Goal: Register for event/course

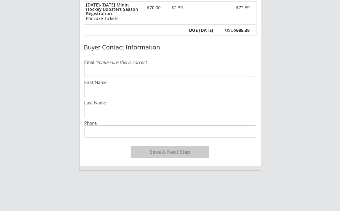
scroll to position [123, 0]
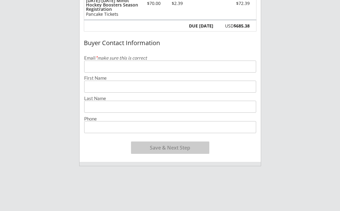
click at [200, 69] on input "email" at bounding box center [170, 66] width 172 height 12
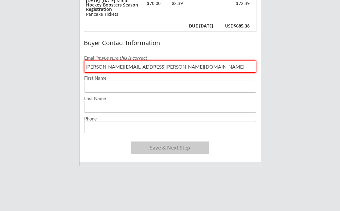
type input "[PERSON_NAME][EMAIL_ADDRESS][PERSON_NAME][DOMAIN_NAME]"
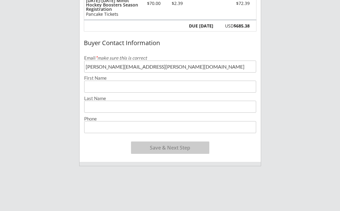
click at [161, 94] on div "Last Name" at bounding box center [170, 103] width 181 height 19
click at [160, 87] on input "input" at bounding box center [170, 86] width 172 height 12
type input "[PERSON_NAME]"
click at [131, 105] on input "input" at bounding box center [170, 107] width 172 height 12
type input "[PERSON_NAME]"
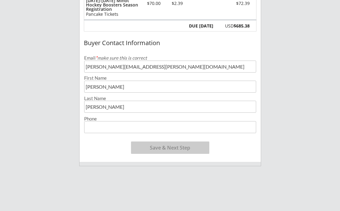
click at [130, 126] on input "input" at bounding box center [170, 127] width 172 height 12
type input "[PHONE_NUMBER]"
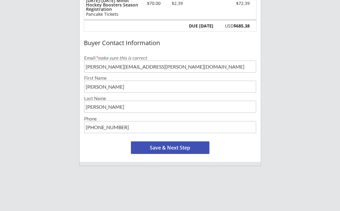
click at [164, 147] on button "Save & Next Step" at bounding box center [170, 147] width 78 height 12
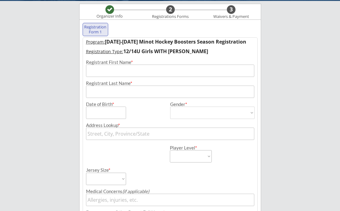
scroll to position [44, 0]
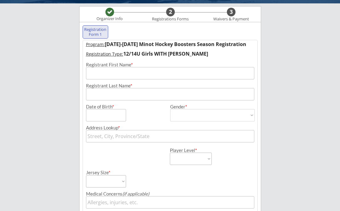
click at [121, 74] on input "input" at bounding box center [170, 73] width 168 height 12
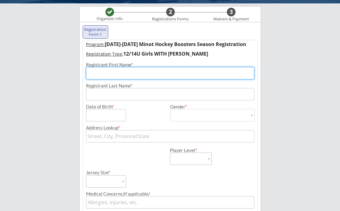
click at [121, 74] on input "input" at bounding box center [170, 73] width 168 height 12
type input "[PERSON_NAME]"
click at [109, 93] on input "input" at bounding box center [170, 94] width 168 height 12
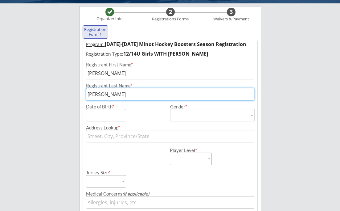
type input "[PERSON_NAME]"
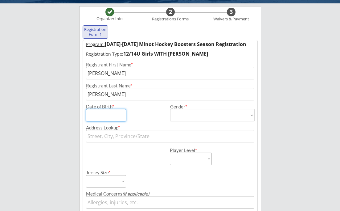
click at [100, 115] on input "input" at bounding box center [106, 115] width 40 height 12
type input "[DATE]"
click at [180, 114] on select "[DEMOGRAPHIC_DATA] [DEMOGRAPHIC_DATA]" at bounding box center [212, 115] width 84 height 12
select select ""[DEMOGRAPHIC_DATA]""
click at [170, 109] on select "[DEMOGRAPHIC_DATA] [DEMOGRAPHIC_DATA]" at bounding box center [212, 115] width 84 height 12
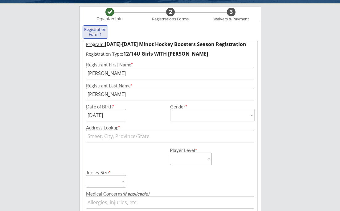
type input "[DEMOGRAPHIC_DATA]"
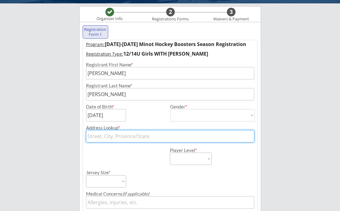
click at [144, 142] on input "text" at bounding box center [170, 136] width 168 height 12
type input "261"
type input "[STREET_ADDRESS][US_STATE]"
type input "2613"
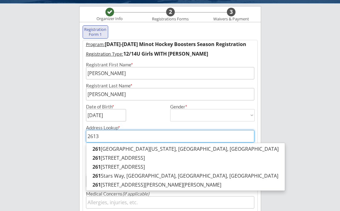
type input "[STREET_ADDRESS]"
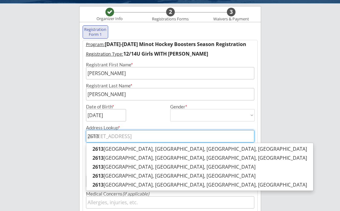
type input "2613"
type input "2613 1"
type input "[STREET_ADDRESS]"
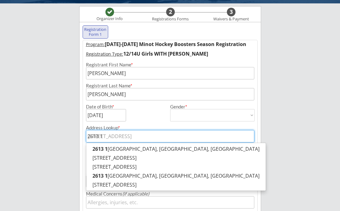
type input "2613 17"
type input "[STREET_ADDRESS]"
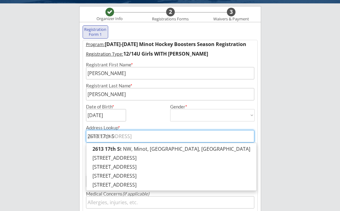
type input "[STREET_ADDRESS]"
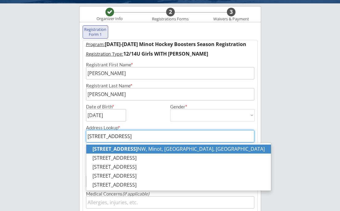
click at [142, 149] on p "[STREET_ADDRESS]" at bounding box center [178, 148] width 185 height 9
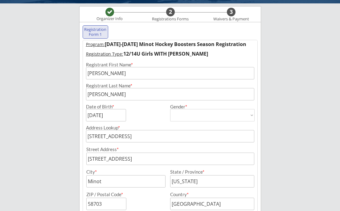
type input "[STREET_ADDRESS]"
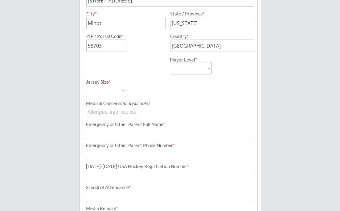
scroll to position [205, 0]
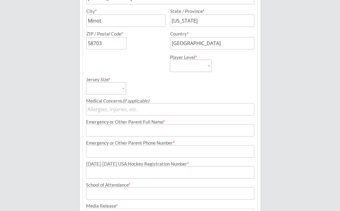
click at [207, 66] on select "Learn to Play Boys Learn to Play Girls Maroon Mites Gold/White Mites Squirts Pe…" at bounding box center [191, 66] width 42 height 12
select select ""14U Girls""
click at [170, 60] on select "Learn to Play Boys Learn to Play Girls Maroon Mites Gold/White Mites Squirts Pe…" at bounding box center [191, 66] width 42 height 12
click at [120, 87] on select "Adult Small Adult Medium Adult Large Adult XL Goalie Cut" at bounding box center [106, 88] width 40 height 12
select select ""Adult Medium""
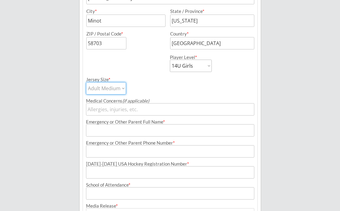
click at [86, 82] on select "Adult Small Adult Medium Adult Large Adult XL Goalie Cut" at bounding box center [106, 88] width 40 height 12
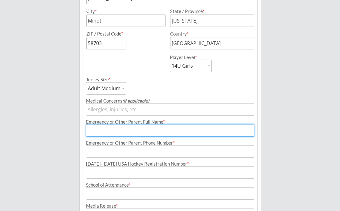
click at [191, 133] on input "input" at bounding box center [170, 130] width 168 height 12
click at [178, 133] on input "input" at bounding box center [170, 130] width 168 height 12
type input "[PERSON_NAME]"
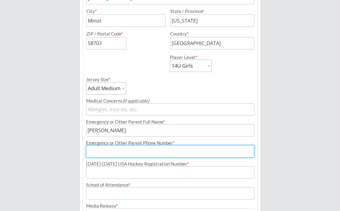
click at [159, 154] on input "input" at bounding box center [170, 151] width 168 height 12
type input "[PHONE_NUMBER]"
click at [301, 160] on div "Minot Hockey Boosters Organizer Info 2 Registrations Forms 3 Waivers & Payment …" at bounding box center [170, 55] width 340 height 521
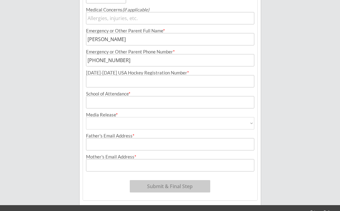
scroll to position [303, 0]
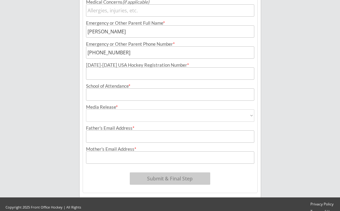
click at [180, 76] on input "input" at bounding box center [170, 73] width 168 height 12
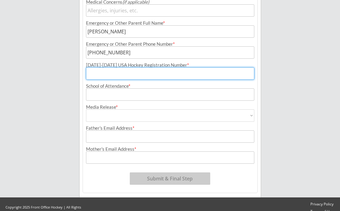
click at [111, 75] on input "input" at bounding box center [170, 73] width 168 height 12
type input "245602807KUHNH"
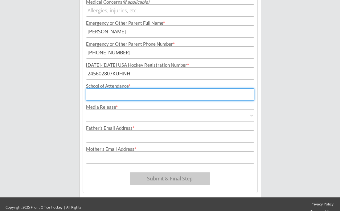
click at [97, 94] on input "input" at bounding box center [170, 94] width 168 height 12
type input "[GEOGRAPHIC_DATA]"
click at [123, 117] on select "Yes No" at bounding box center [170, 115] width 168 height 12
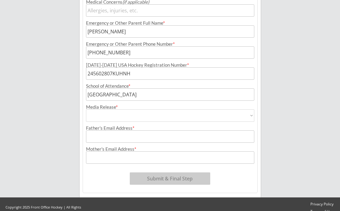
select select ""Yes""
click at [86, 109] on select "Yes No" at bounding box center [170, 115] width 168 height 12
type input "Yes"
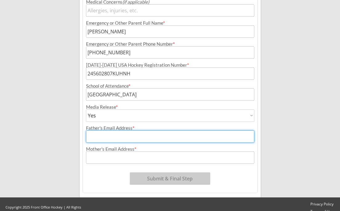
click at [120, 136] on input "input" at bounding box center [170, 136] width 168 height 12
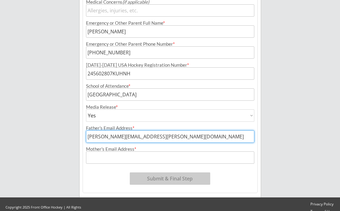
type input "[PERSON_NAME][EMAIL_ADDRESS][PERSON_NAME][DOMAIN_NAME]"
click at [113, 158] on input "input" at bounding box center [170, 157] width 168 height 12
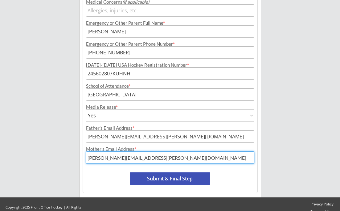
type input "[PERSON_NAME][EMAIL_ADDRESS][PERSON_NAME][DOMAIN_NAME]"
click at [161, 178] on button "Submit & Final Step" at bounding box center [170, 178] width 80 height 12
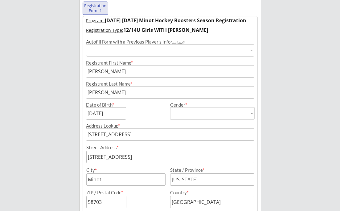
scroll to position [51, 0]
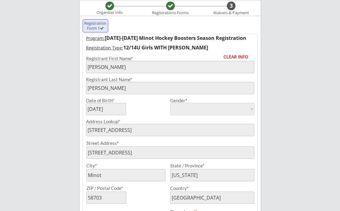
click at [294, 119] on div "Minot Hockey Boosters Organizer Info Registrations Forms 3 Waivers & Payment Re…" at bounding box center [170, 209] width 340 height 521
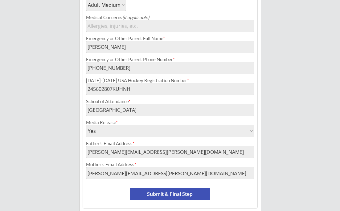
scroll to position [311, 0]
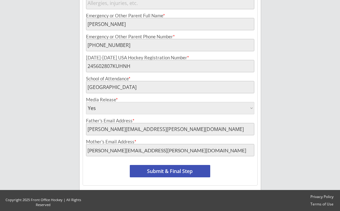
click at [183, 170] on button "Submit & Final Step" at bounding box center [170, 171] width 80 height 12
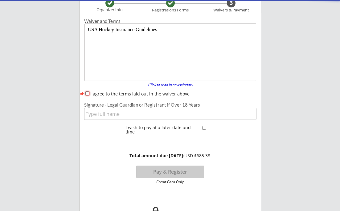
scroll to position [0, 0]
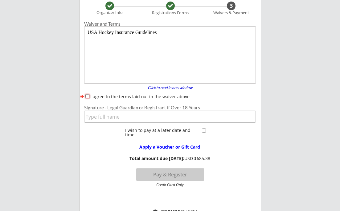
click at [87, 97] on input "I agree to the terms laid out in the waiver above" at bounding box center [87, 96] width 4 height 4
checkbox input "true"
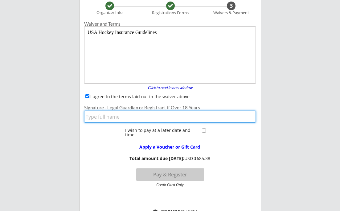
click at [113, 118] on input "input" at bounding box center [170, 116] width 172 height 12
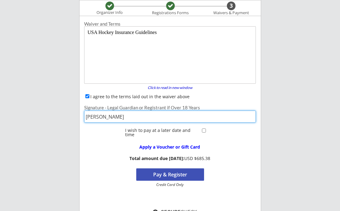
type input "[PERSON_NAME]"
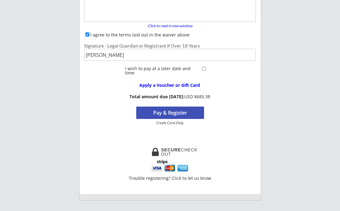
scroll to position [125, 0]
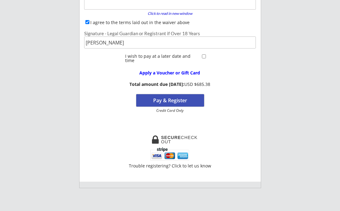
click at [185, 102] on button "Pay & Register" at bounding box center [170, 100] width 68 height 12
